Goal: Task Accomplishment & Management: Manage account settings

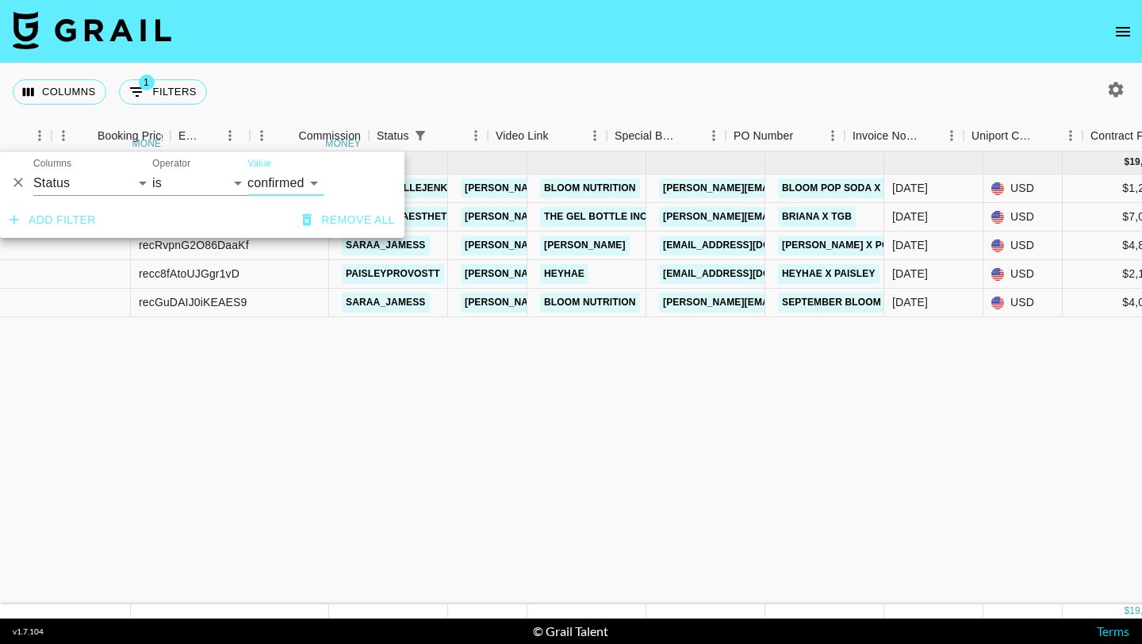
select select "status"
select select "draft"
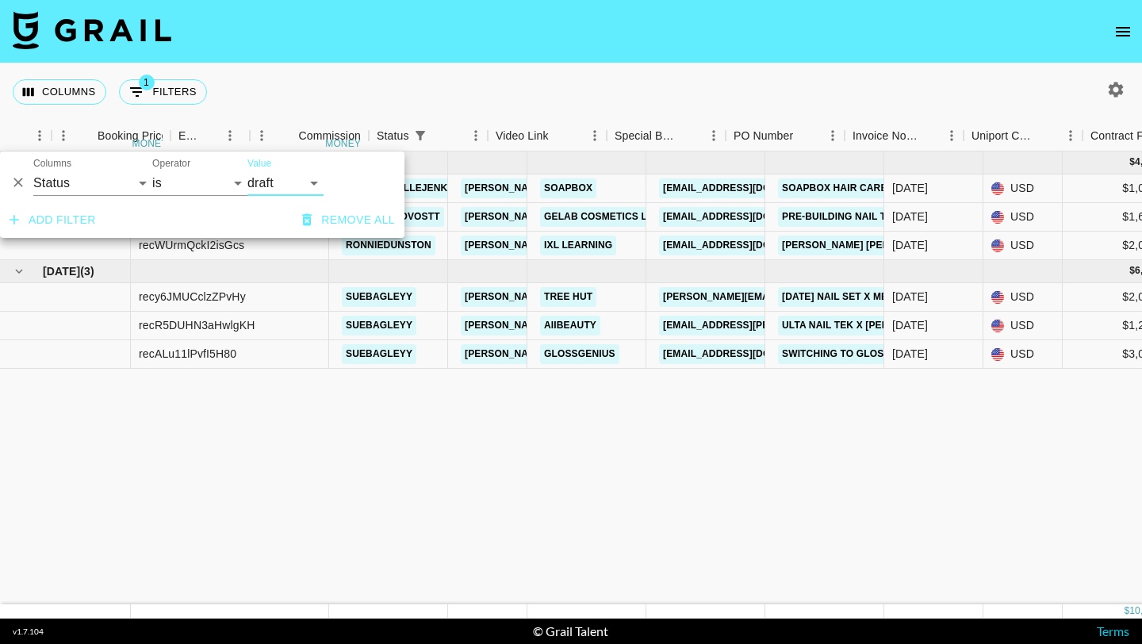
scroll to position [0, 1011]
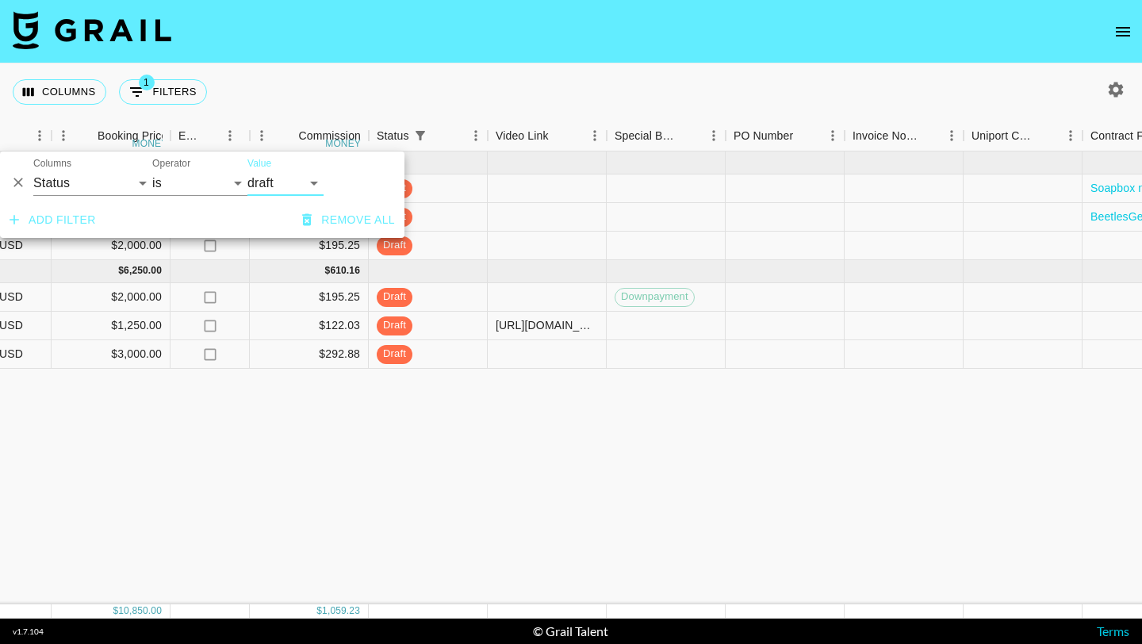
click at [462, 422] on div "Aug '25 ( 3 ) $ 4,600.00 $ 449.08 recKcPQALfPELblk8 gracelucillejenkins evelyn.…" at bounding box center [305, 377] width 2632 height 453
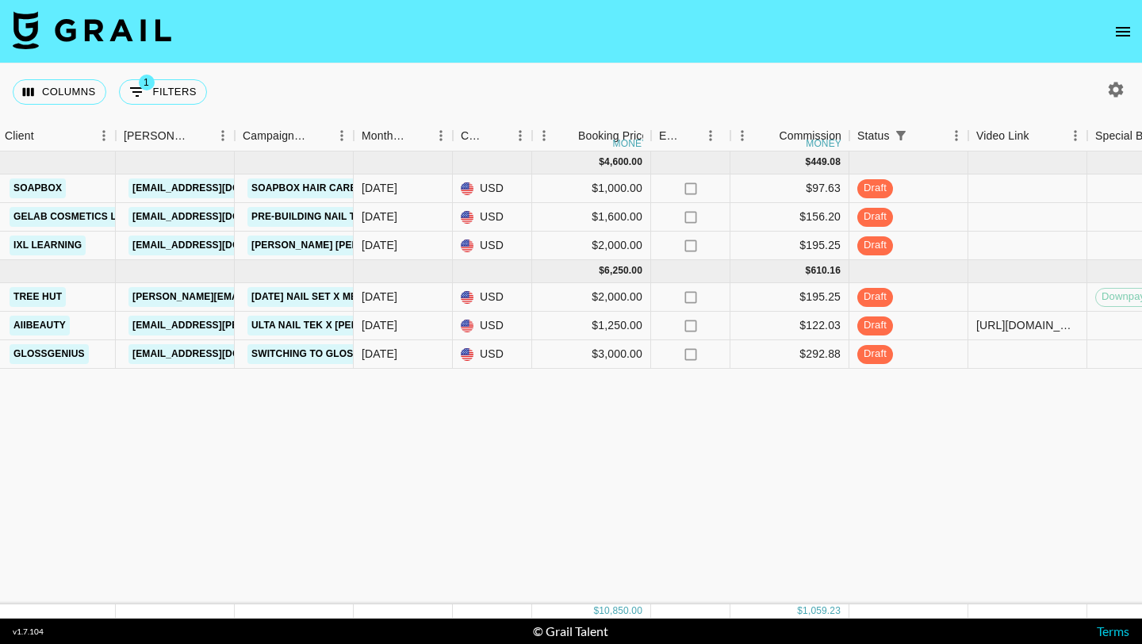
scroll to position [0, 461]
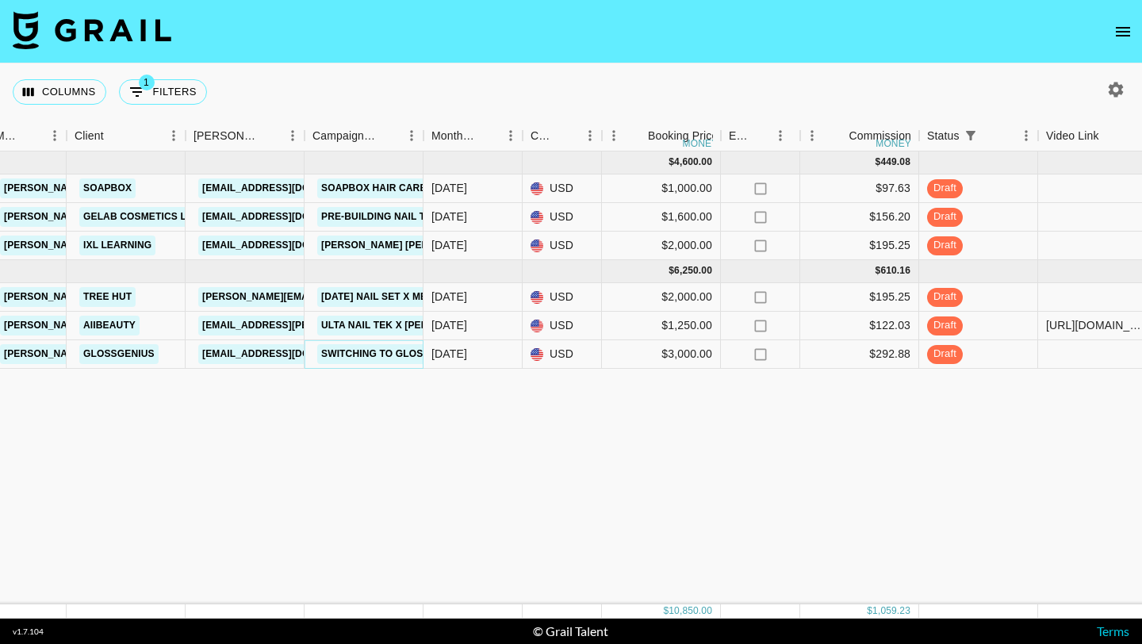
click at [341, 351] on link "Switching to GlossGenius x Sue" at bounding box center [410, 354] width 186 height 20
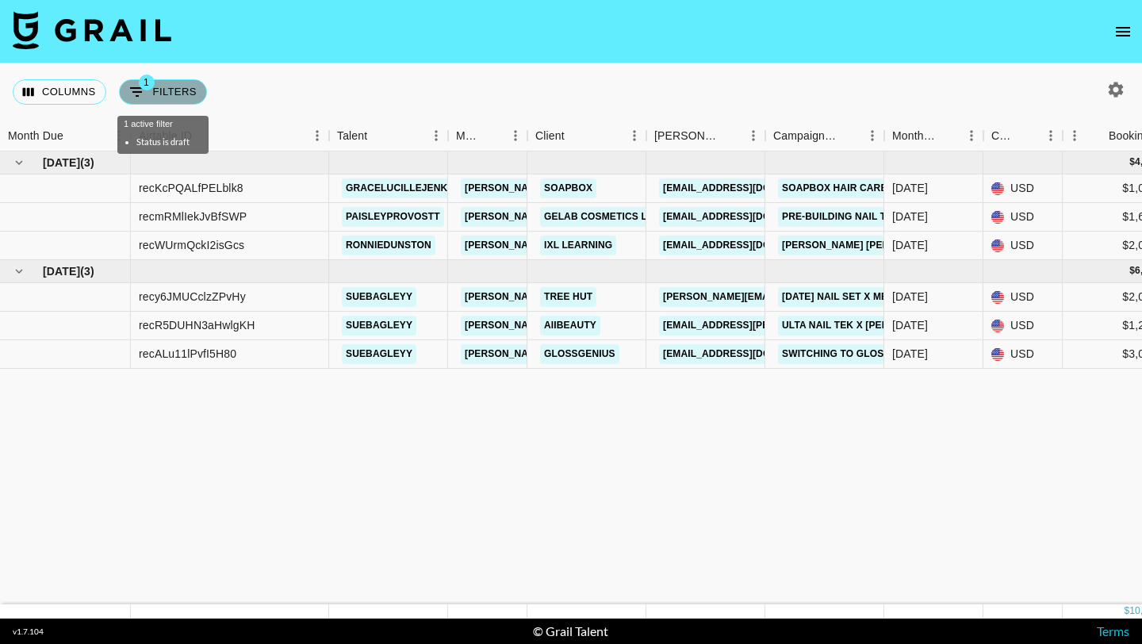
click at [180, 87] on button "1 Filters" at bounding box center [163, 91] width 88 height 25
select select "status"
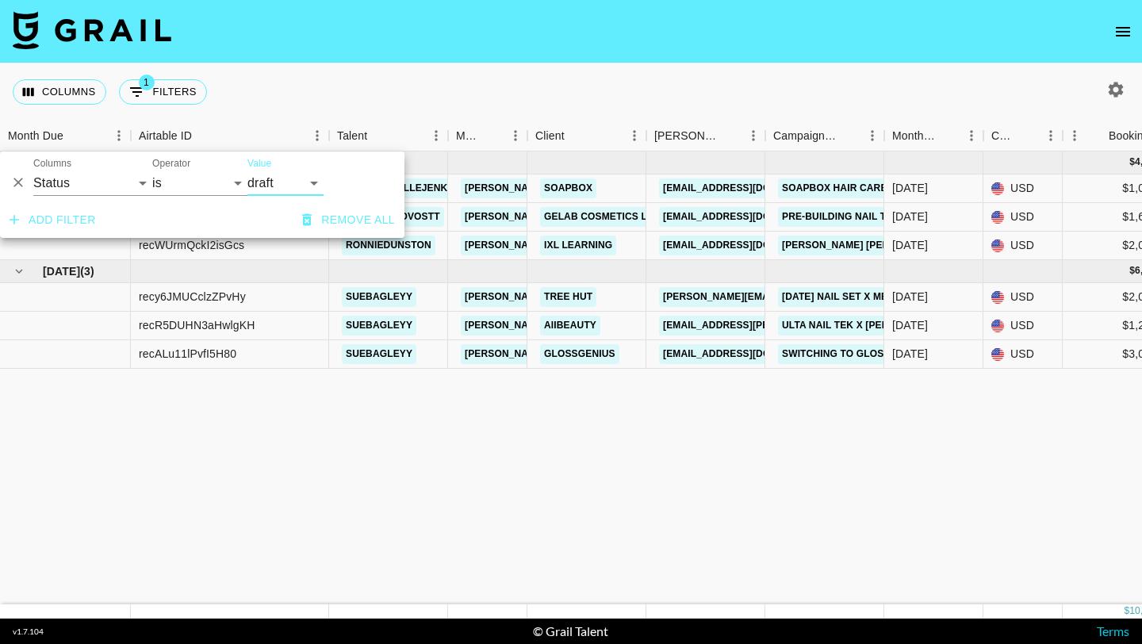
click at [281, 182] on select "confirmed declined draft posted approved cancelled badDebt" at bounding box center [285, 182] width 76 height 25
select select "confirmed"
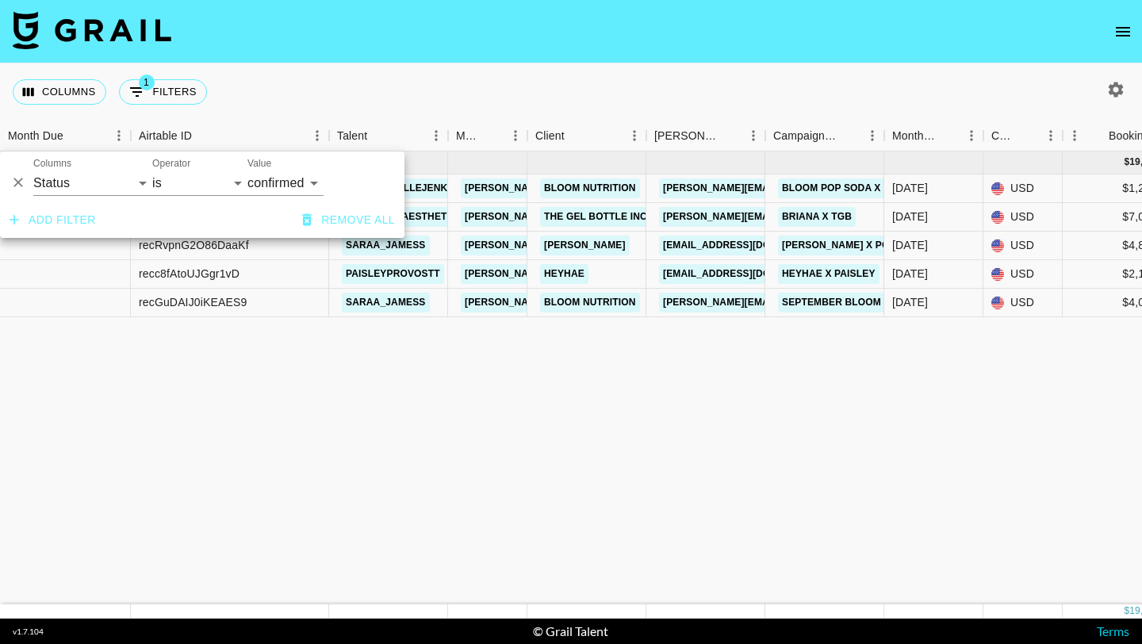
click at [710, 82] on div "Columns 1 Filters + Booking" at bounding box center [571, 91] width 1142 height 57
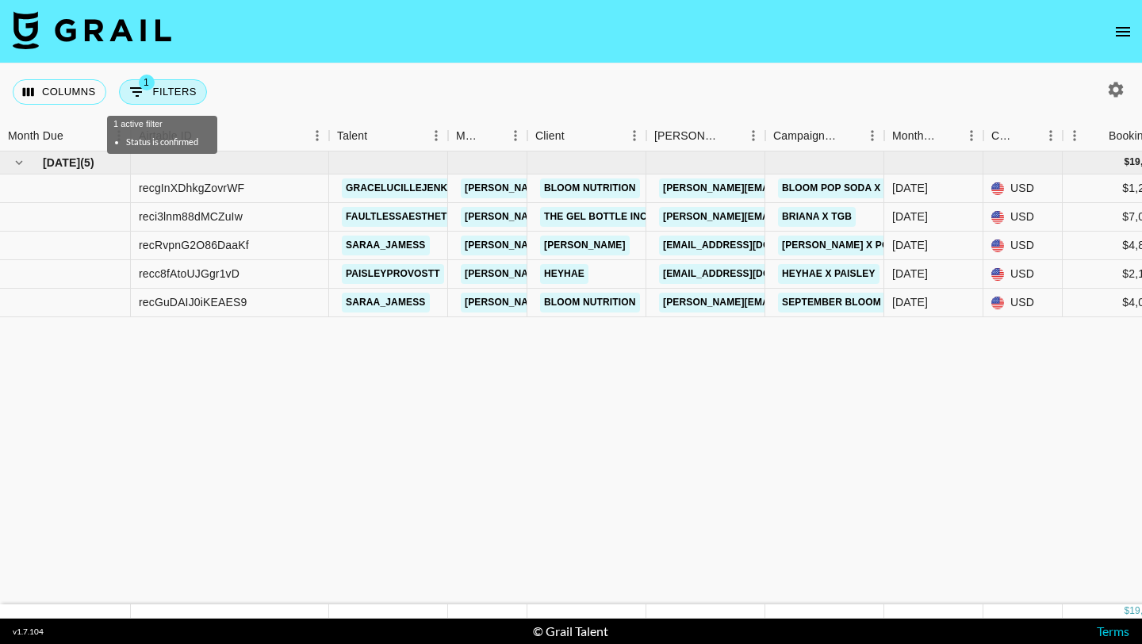
click at [178, 91] on button "1 Filters" at bounding box center [163, 91] width 88 height 25
select select "status"
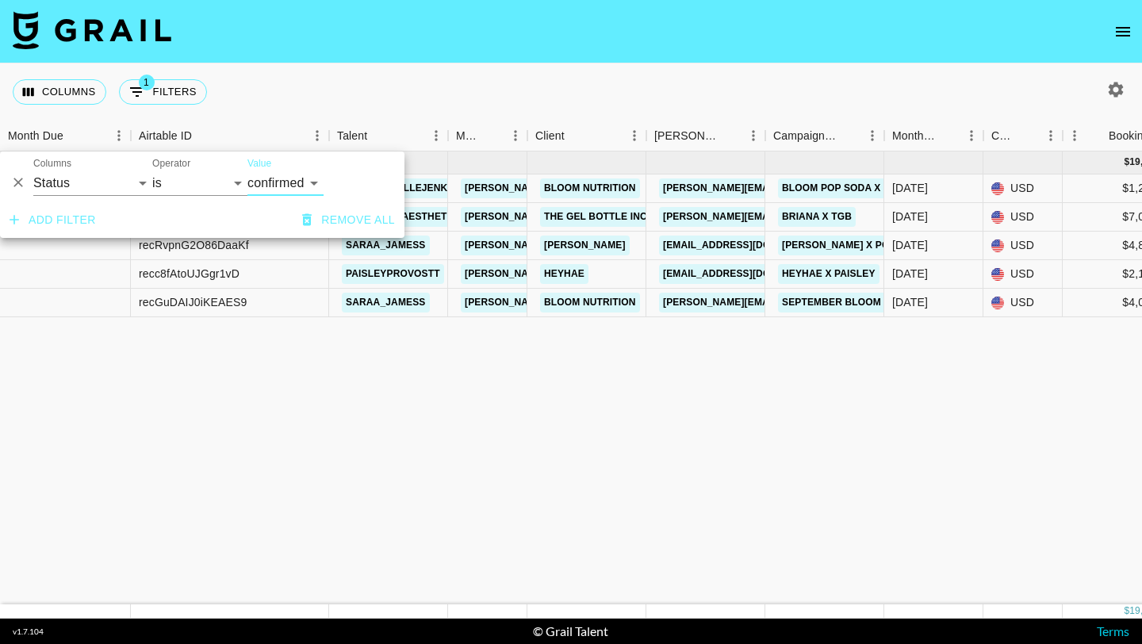
click at [279, 180] on select "confirmed declined draft posted approved cancelled badDebt" at bounding box center [285, 182] width 76 height 25
click at [311, 184] on select "confirmed declined draft posted approved cancelled badDebt" at bounding box center [285, 182] width 76 height 25
select select "approved"
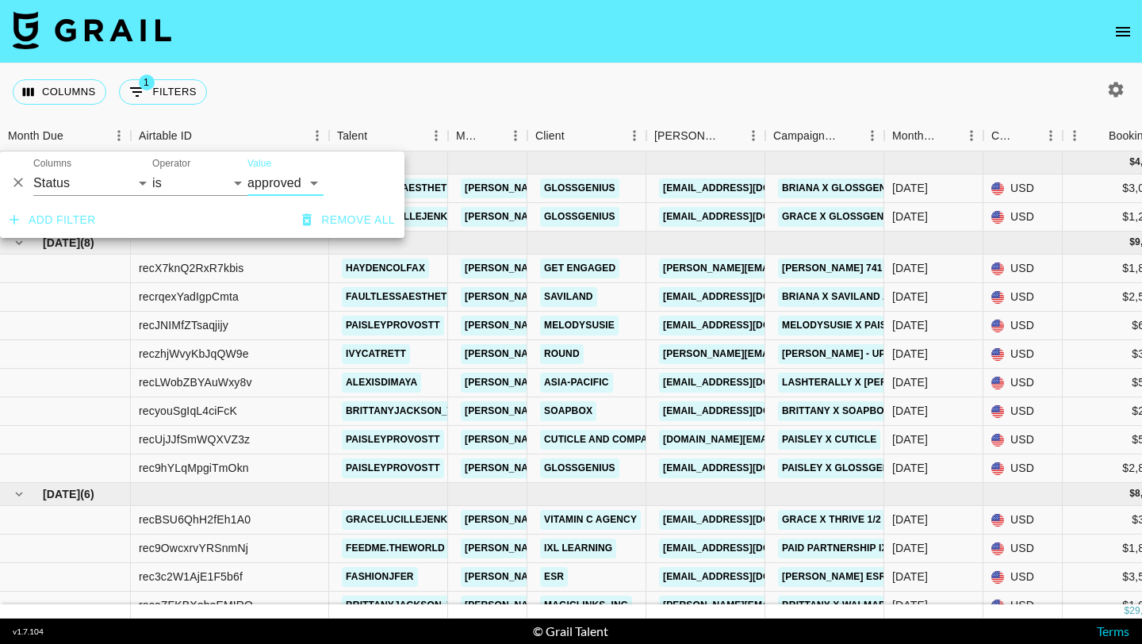
click at [640, 113] on div "Columns 1 Filters + Booking" at bounding box center [571, 91] width 1142 height 57
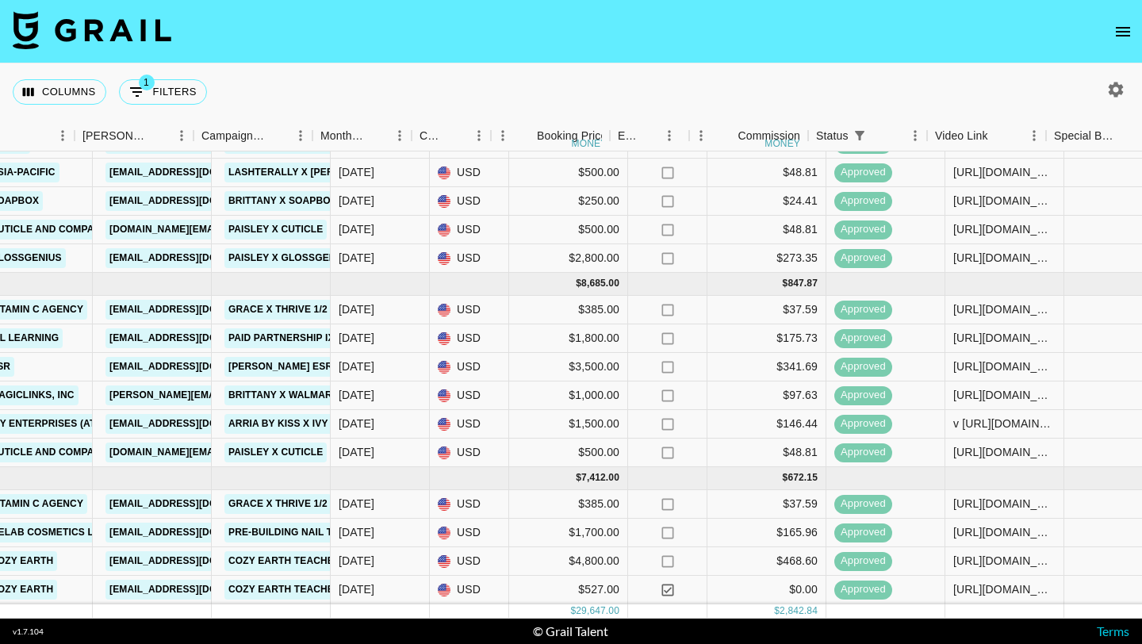
scroll to position [210, 584]
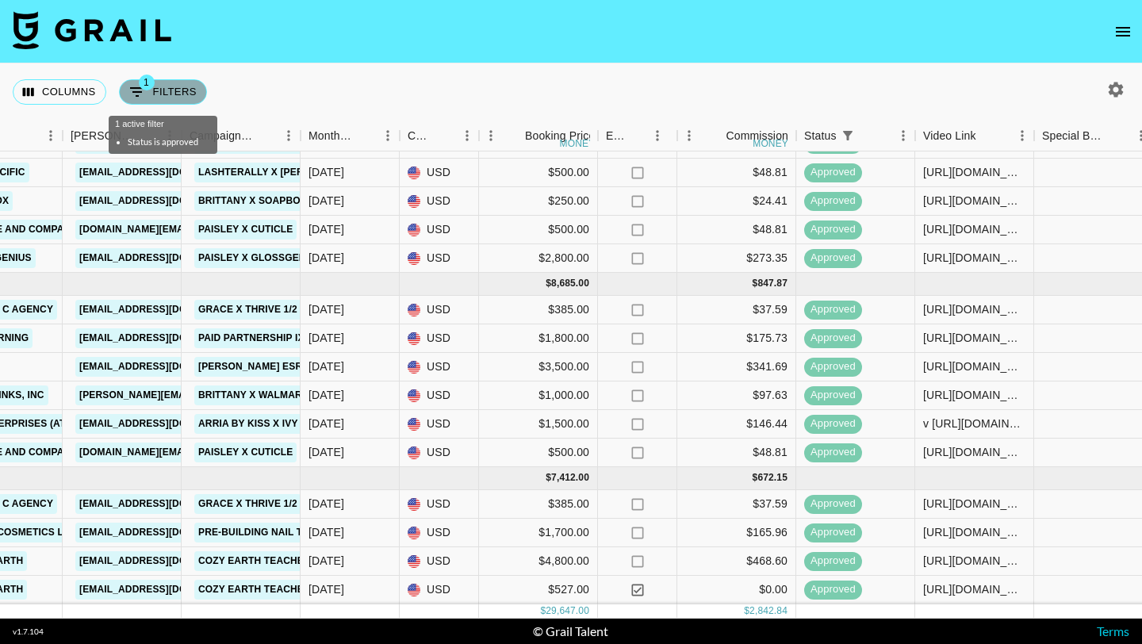
click at [179, 94] on button "1 Filters" at bounding box center [163, 91] width 88 height 25
select select "status"
select select "approved"
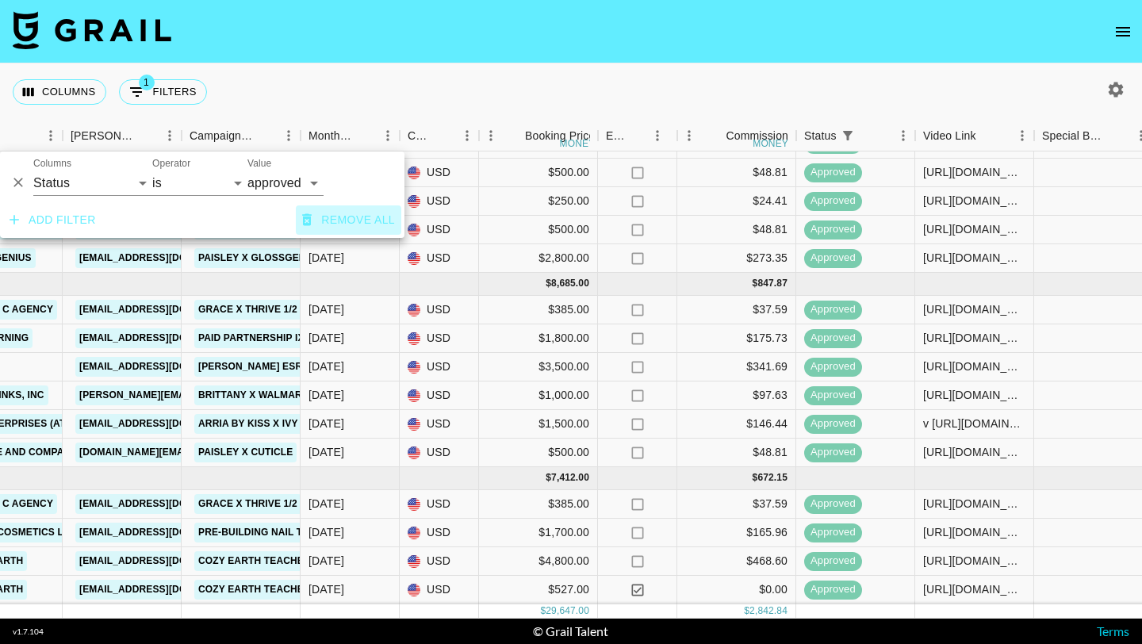
click at [347, 219] on button "Remove all" at bounding box center [348, 219] width 105 height 29
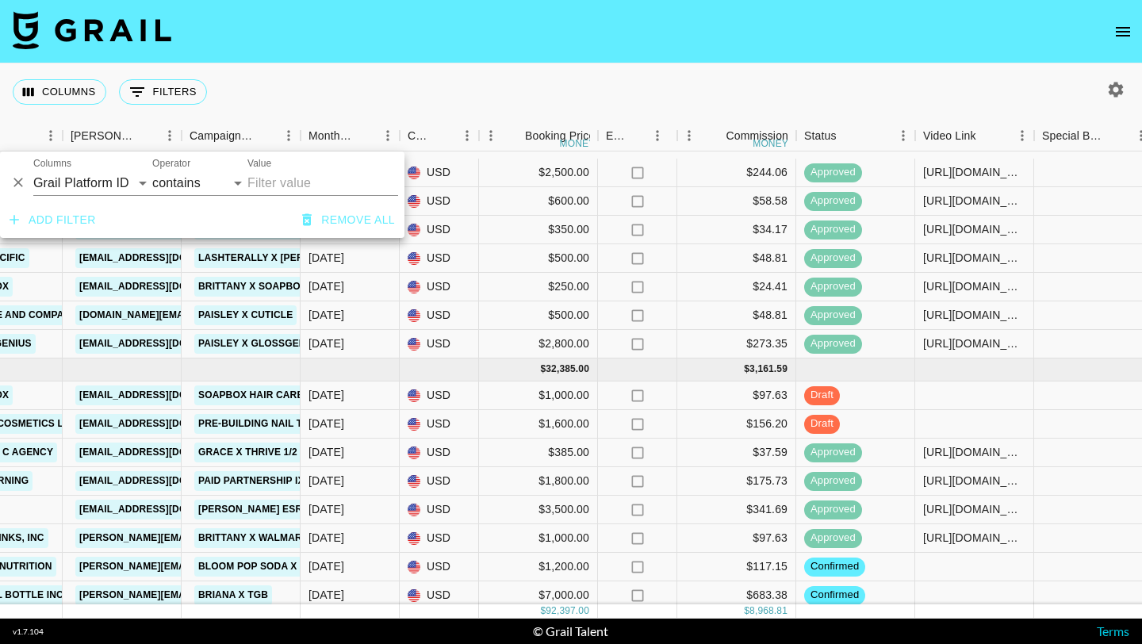
scroll to position [281, 584]
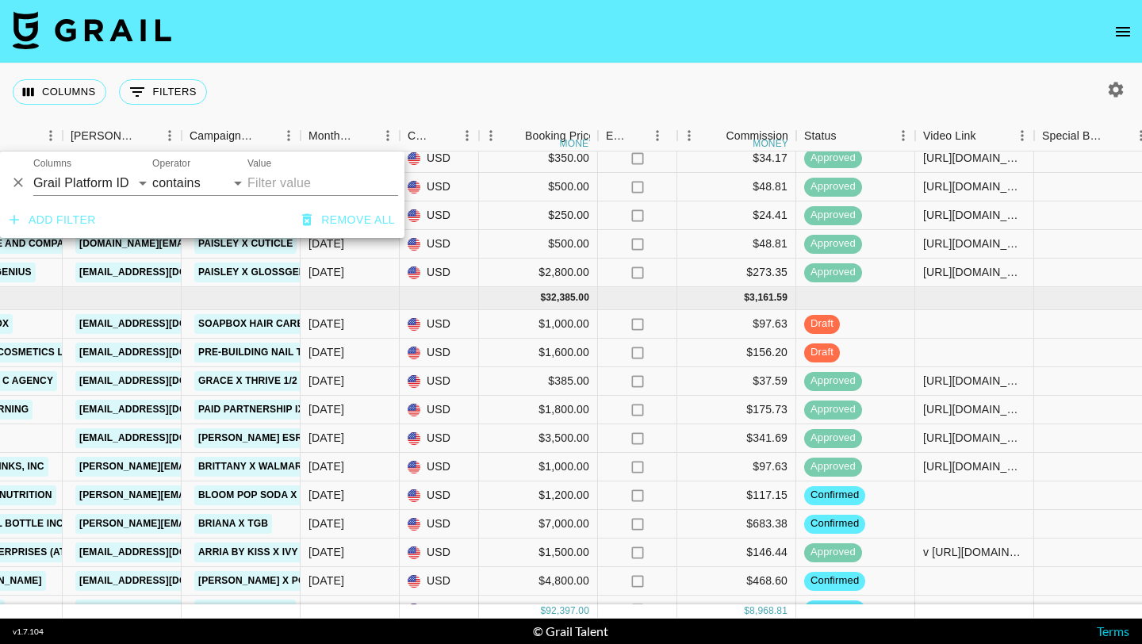
click at [487, 51] on nav at bounding box center [571, 31] width 1142 height 63
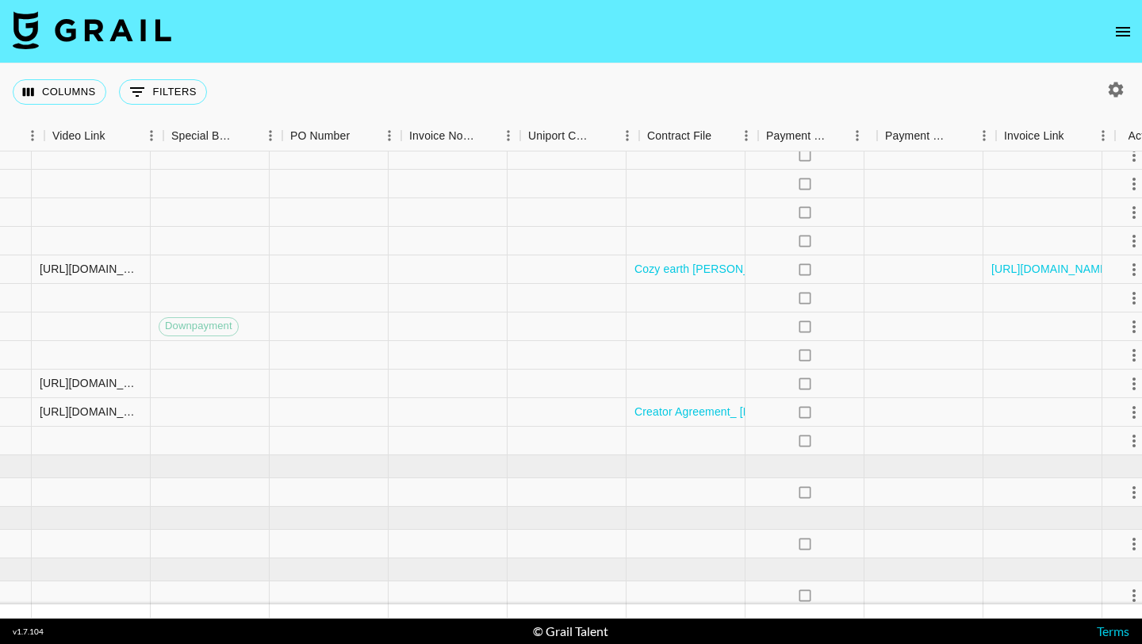
scroll to position [987, 1491]
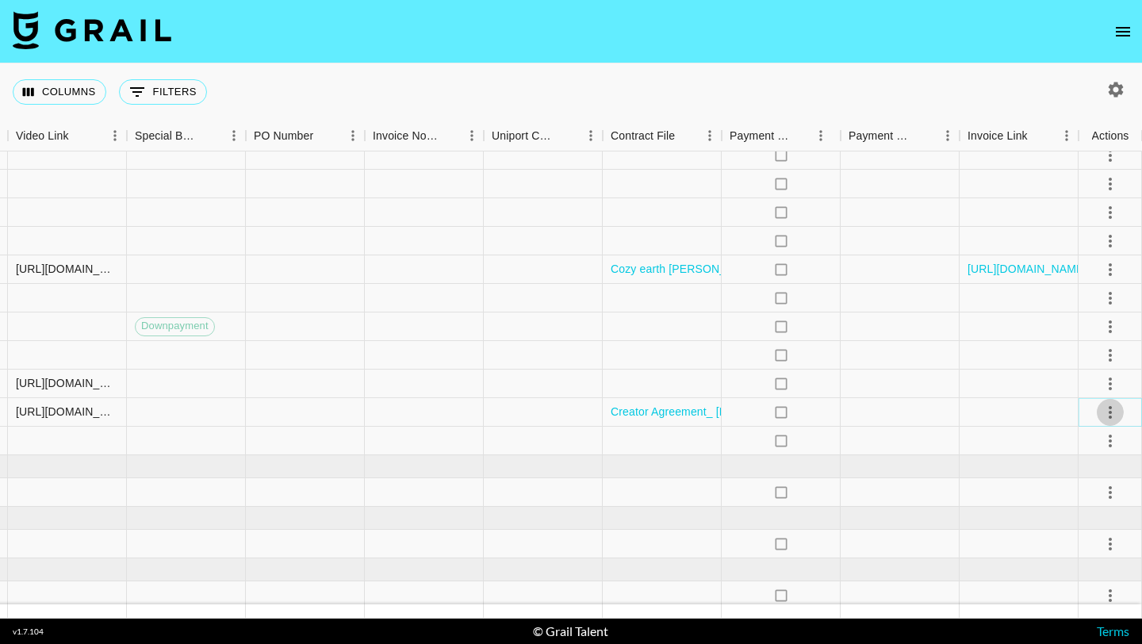
click at [1106, 406] on icon "select merge strategy" at bounding box center [1110, 412] width 19 height 19
click at [1093, 560] on div "Approve" at bounding box center [1075, 560] width 48 height 19
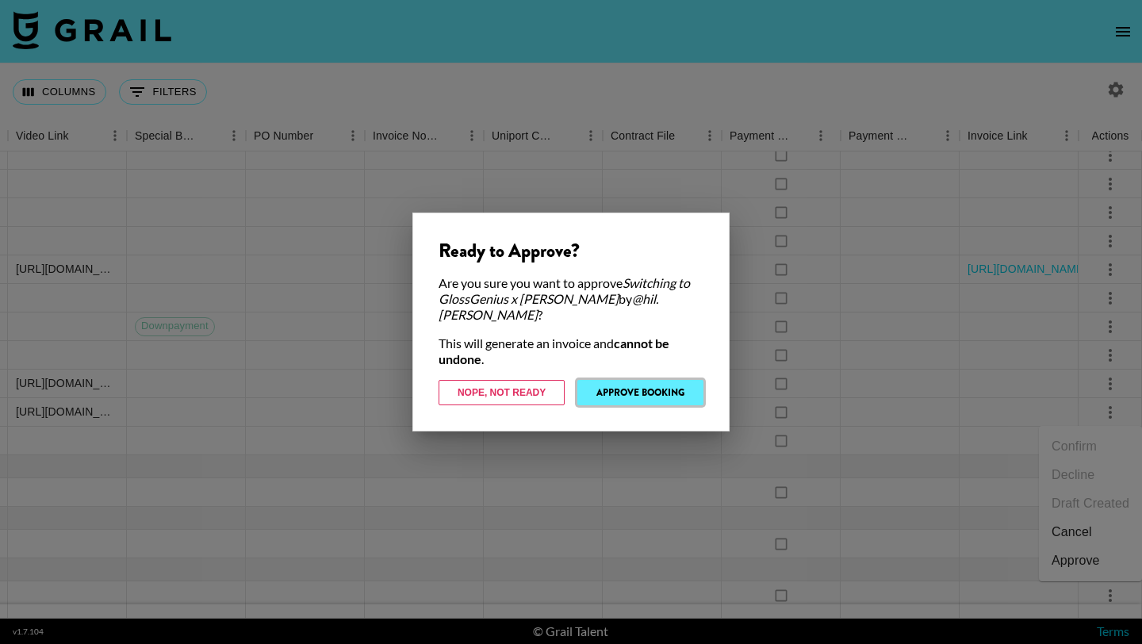
click at [681, 383] on button "Approve Booking" at bounding box center [640, 392] width 126 height 25
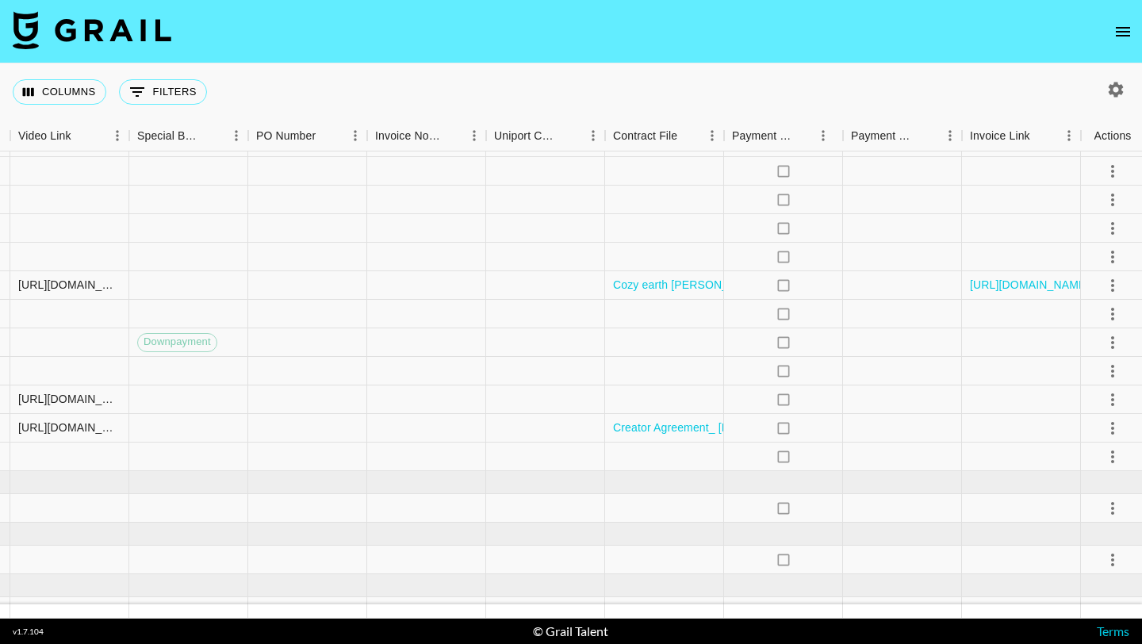
scroll to position [971, 1491]
click at [680, 400] on div at bounding box center [662, 399] width 119 height 29
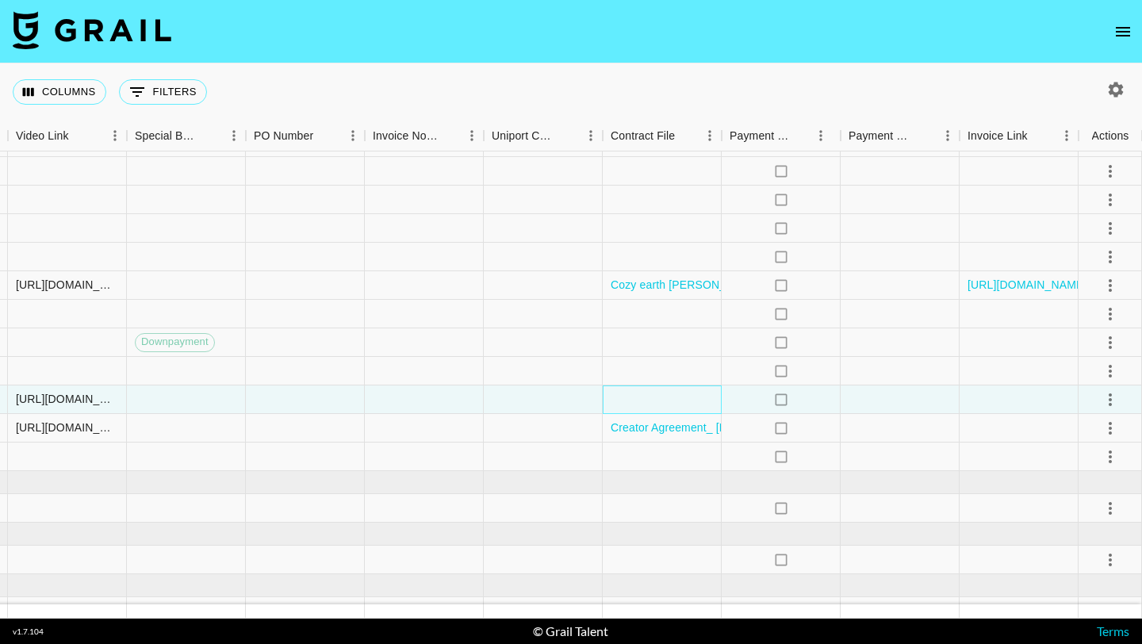
click at [680, 400] on div at bounding box center [662, 399] width 119 height 29
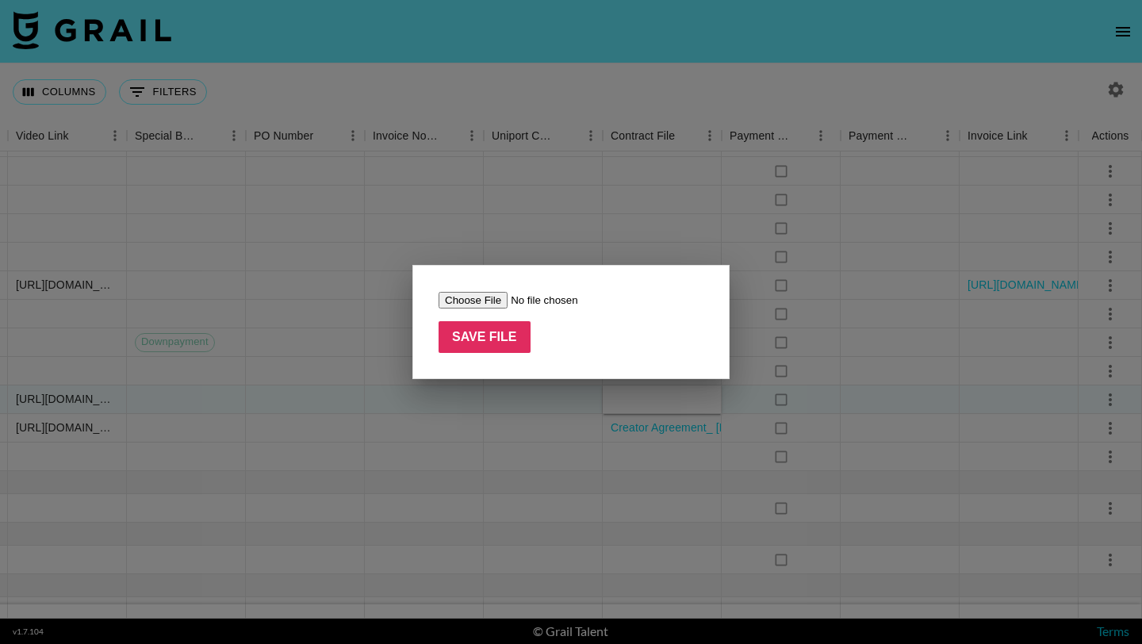
click at [485, 300] on input "file" at bounding box center [538, 300] width 201 height 17
type input "C:\fakepath\Nailtek_Suelen_Aug_Sally Beauty.pdf"
click at [506, 343] on input "Save File" at bounding box center [484, 337] width 92 height 32
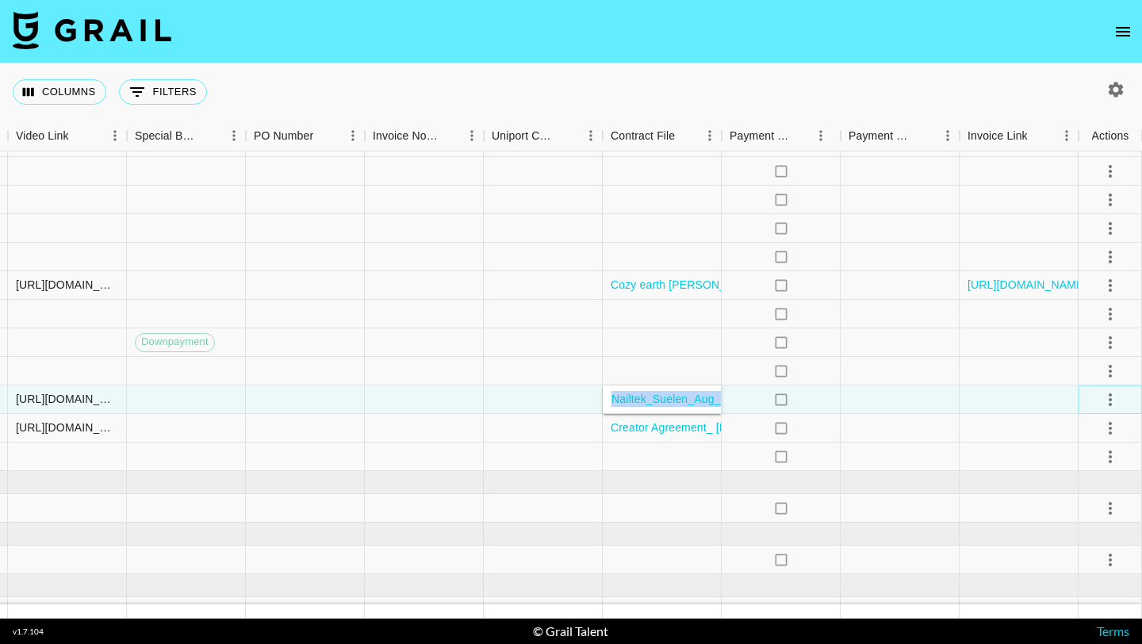
click at [1109, 400] on icon "select merge strategy" at bounding box center [1110, 399] width 19 height 19
click at [1080, 544] on div "Approve" at bounding box center [1075, 547] width 48 height 19
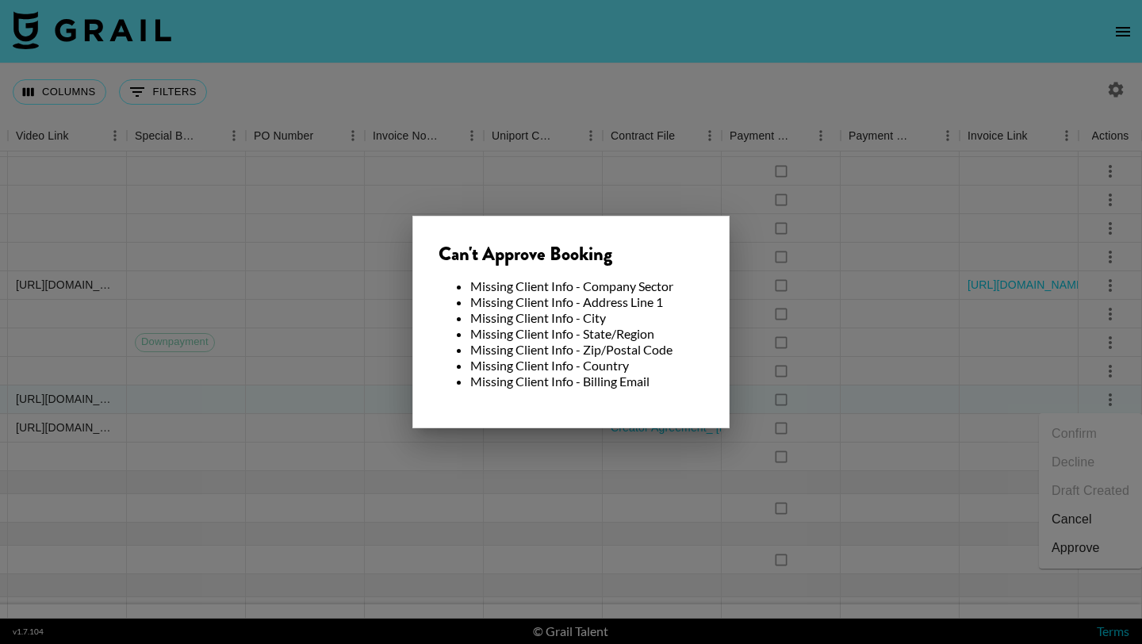
click at [921, 405] on div at bounding box center [571, 322] width 1142 height 644
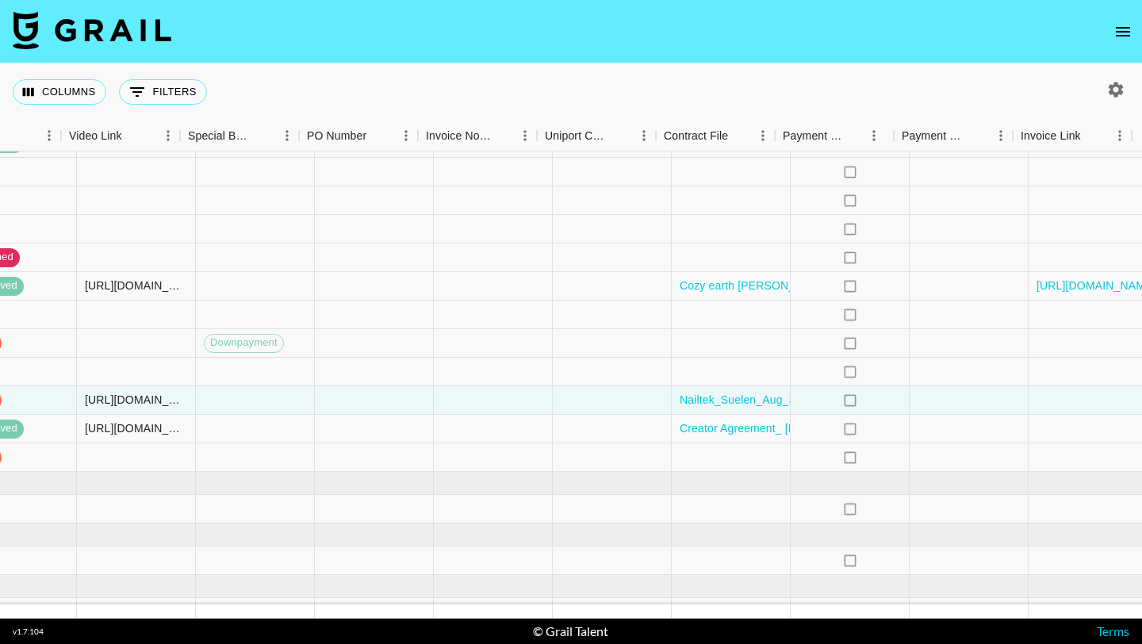
scroll to position [971, 1491]
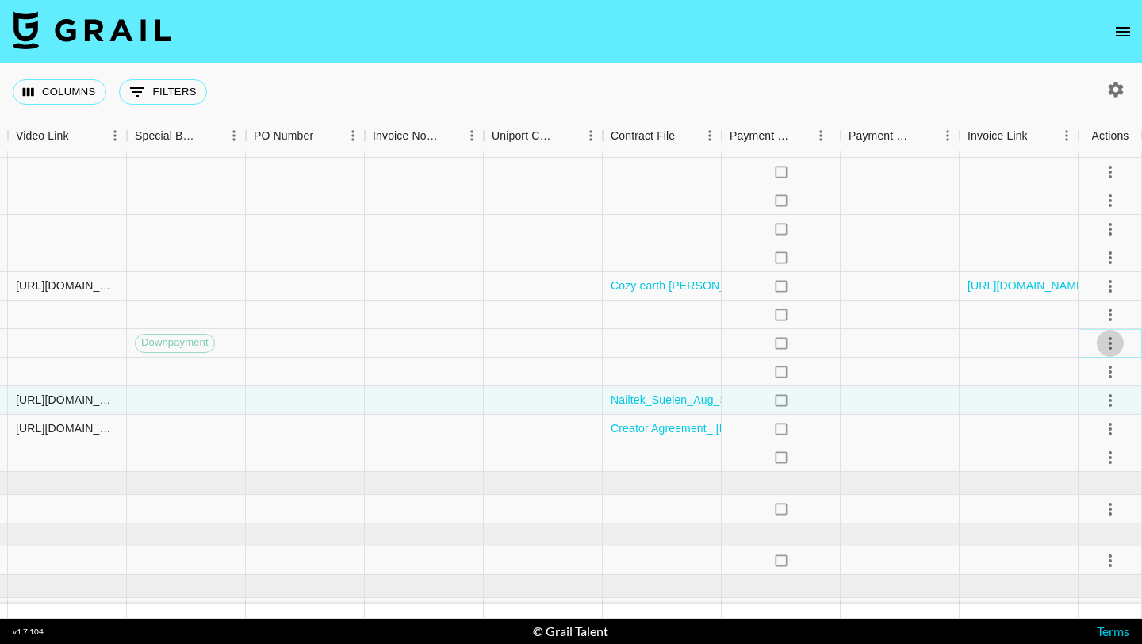
click at [1108, 343] on icon "select merge strategy" at bounding box center [1109, 343] width 3 height 13
click at [685, 350] on div at bounding box center [662, 343] width 119 height 29
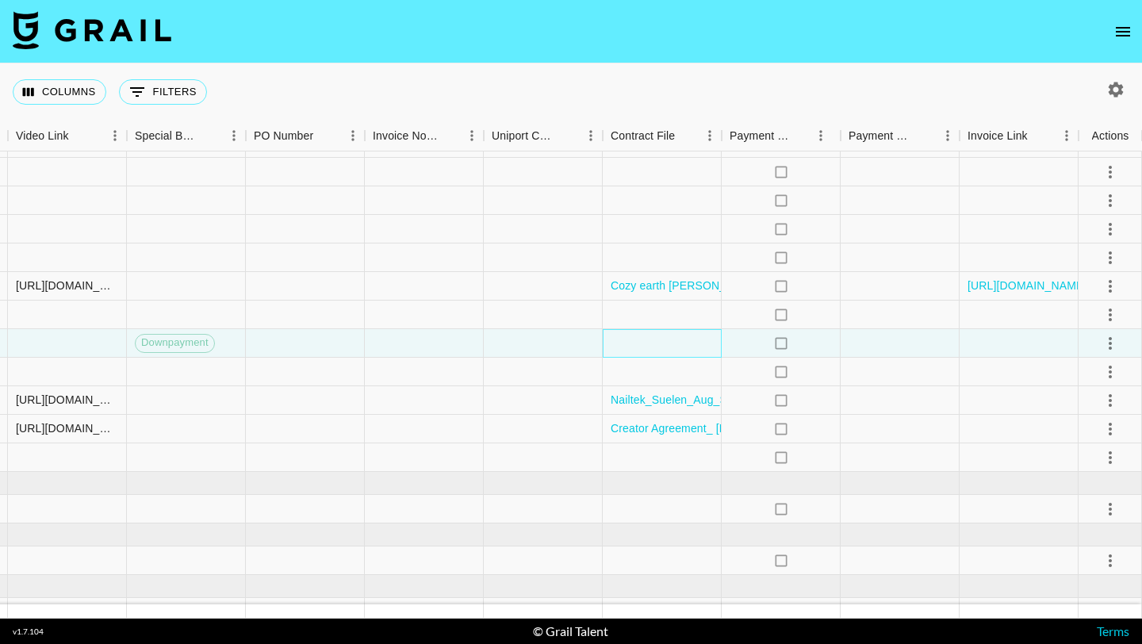
click at [685, 350] on div at bounding box center [662, 343] width 119 height 29
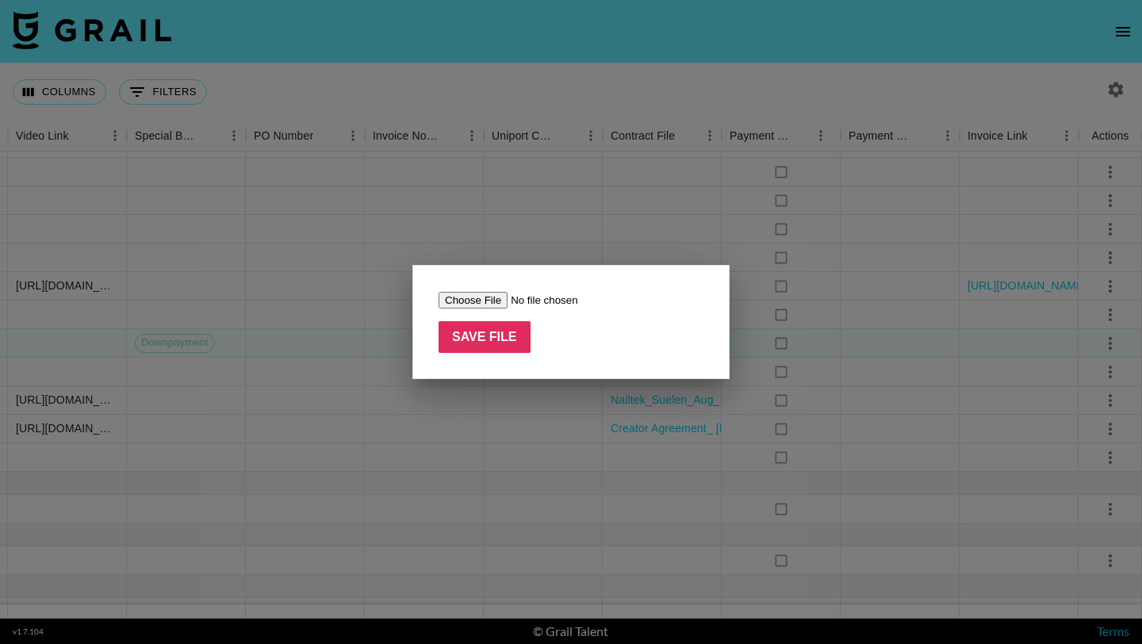
click at [470, 304] on input "file" at bounding box center [538, 300] width 201 height 17
